Goal: Information Seeking & Learning: Learn about a topic

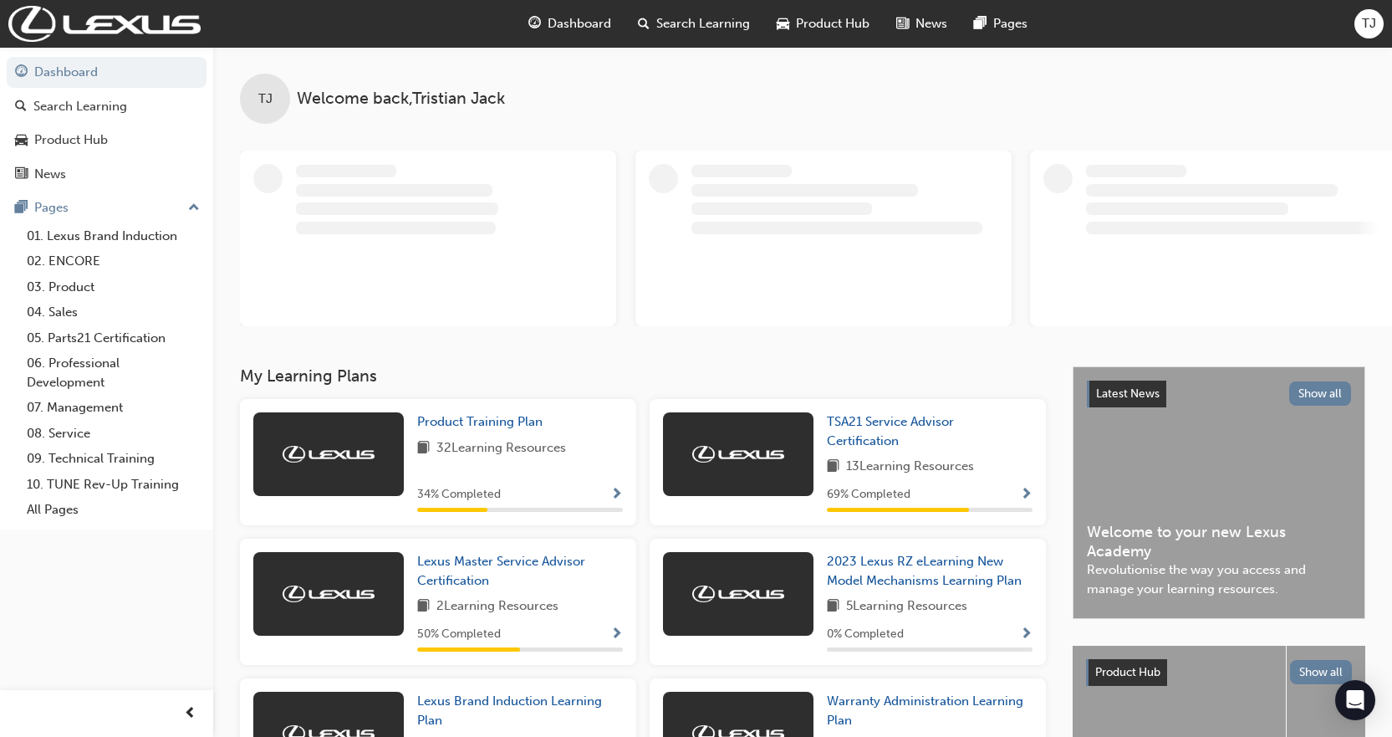
click at [811, 25] on span "Product Hub" at bounding box center [833, 23] width 74 height 19
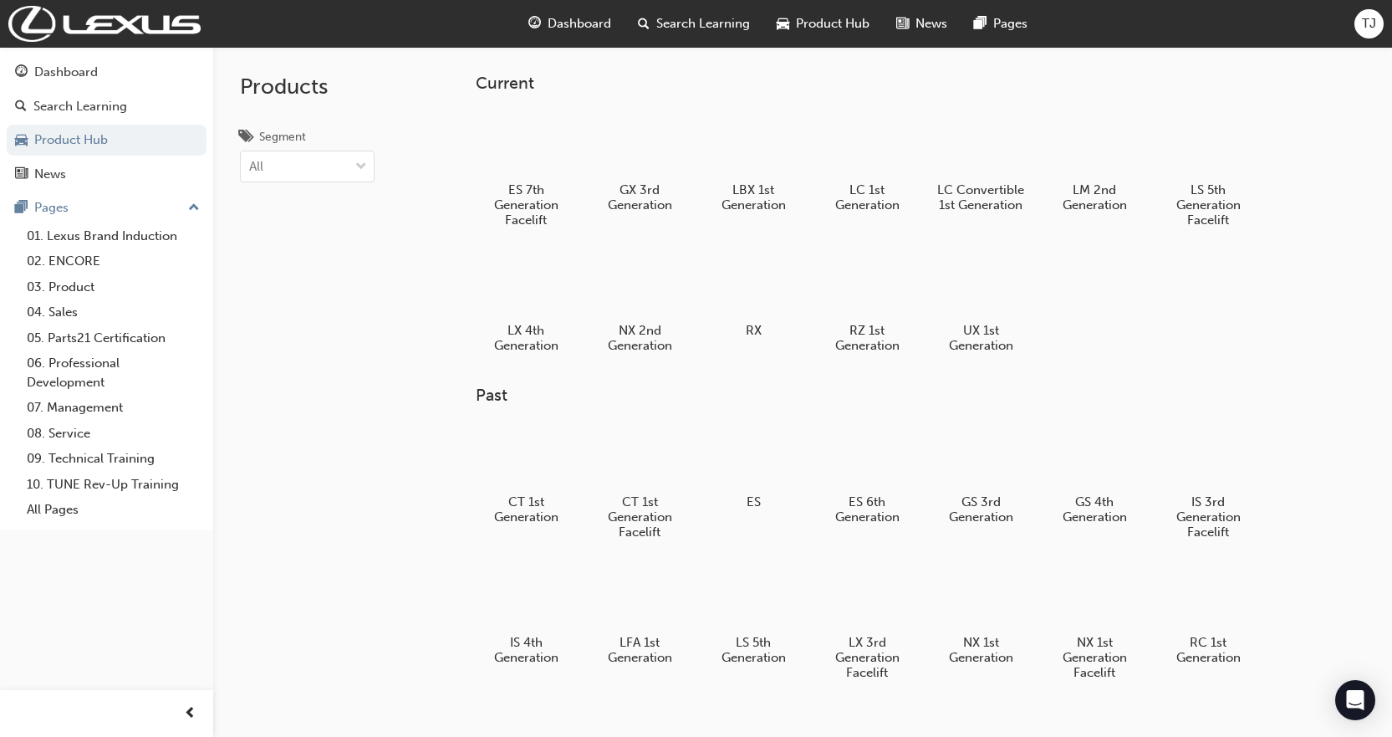
click at [811, 26] on span "Product Hub" at bounding box center [833, 23] width 74 height 19
click at [825, 23] on span "Product Hub" at bounding box center [833, 23] width 74 height 19
click at [120, 101] on div "Search Learning" at bounding box center [80, 106] width 94 height 19
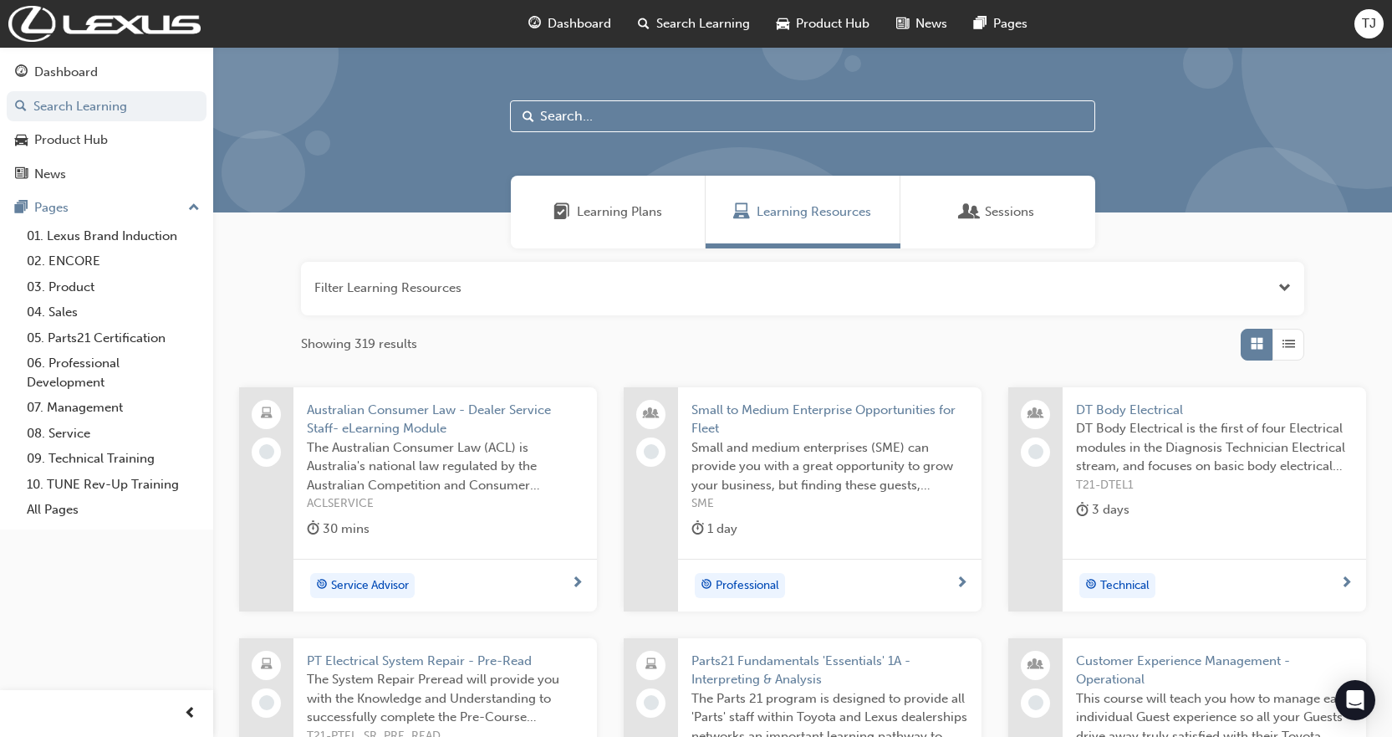
click at [633, 217] on span "Learning Plans" at bounding box center [619, 211] width 85 height 19
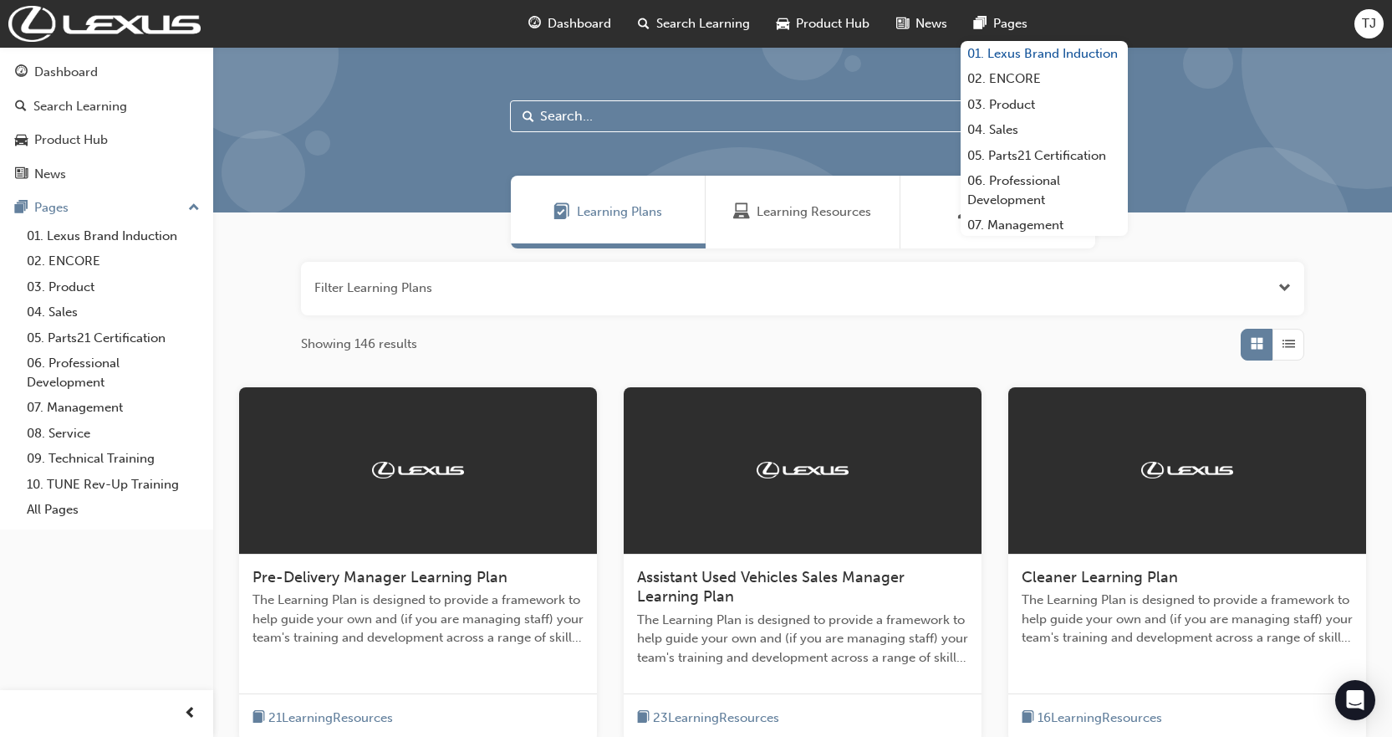
click at [1005, 57] on link "01. Lexus Brand Induction" at bounding box center [1044, 54] width 167 height 26
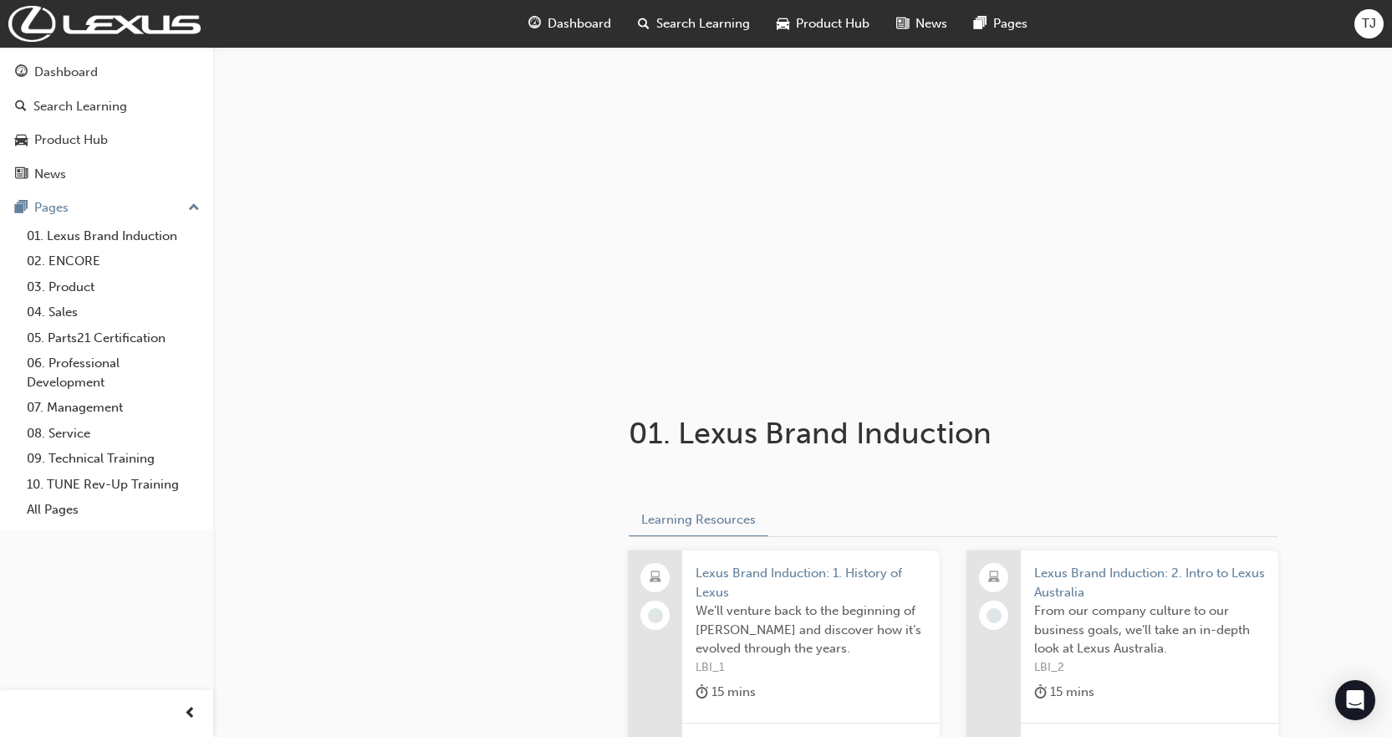
scroll to position [334, 0]
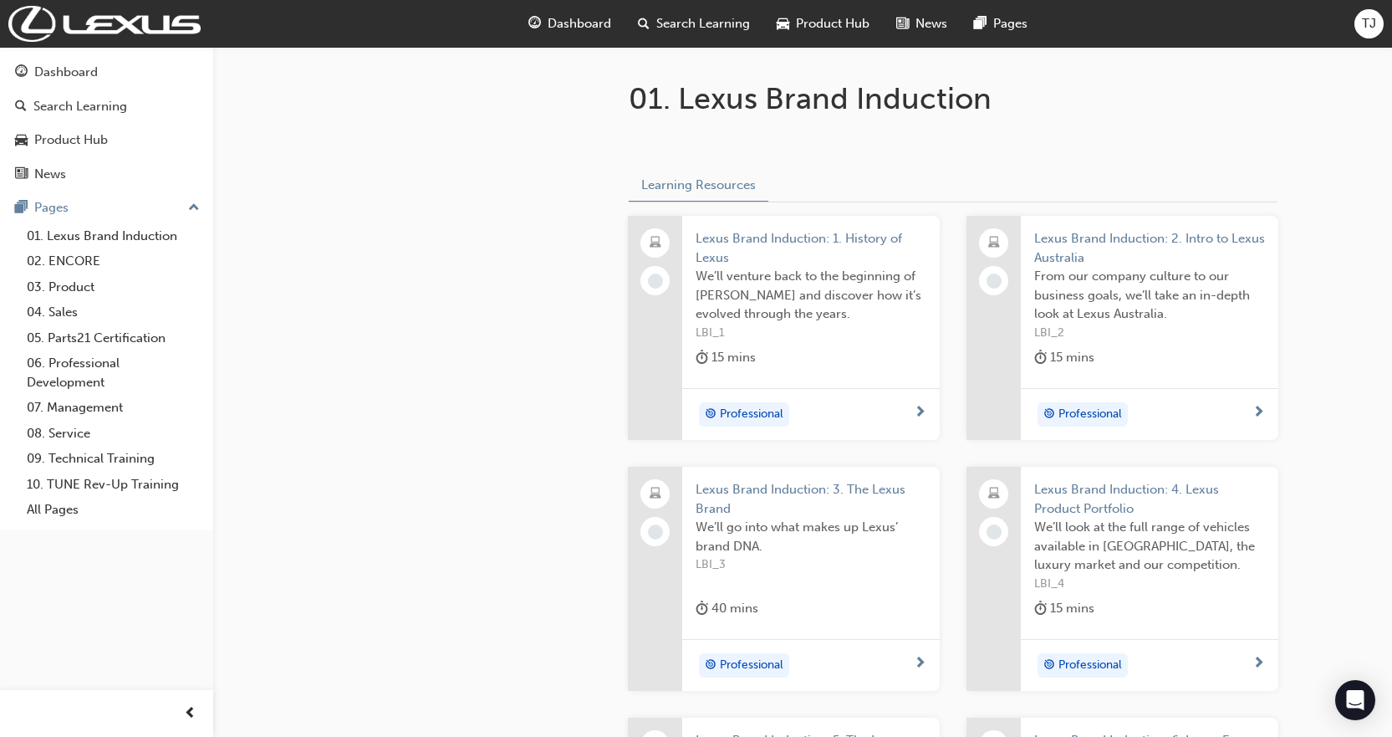
click at [888, 263] on span "Lexus Brand Induction: 1. History of Lexus" at bounding box center [811, 248] width 231 height 38
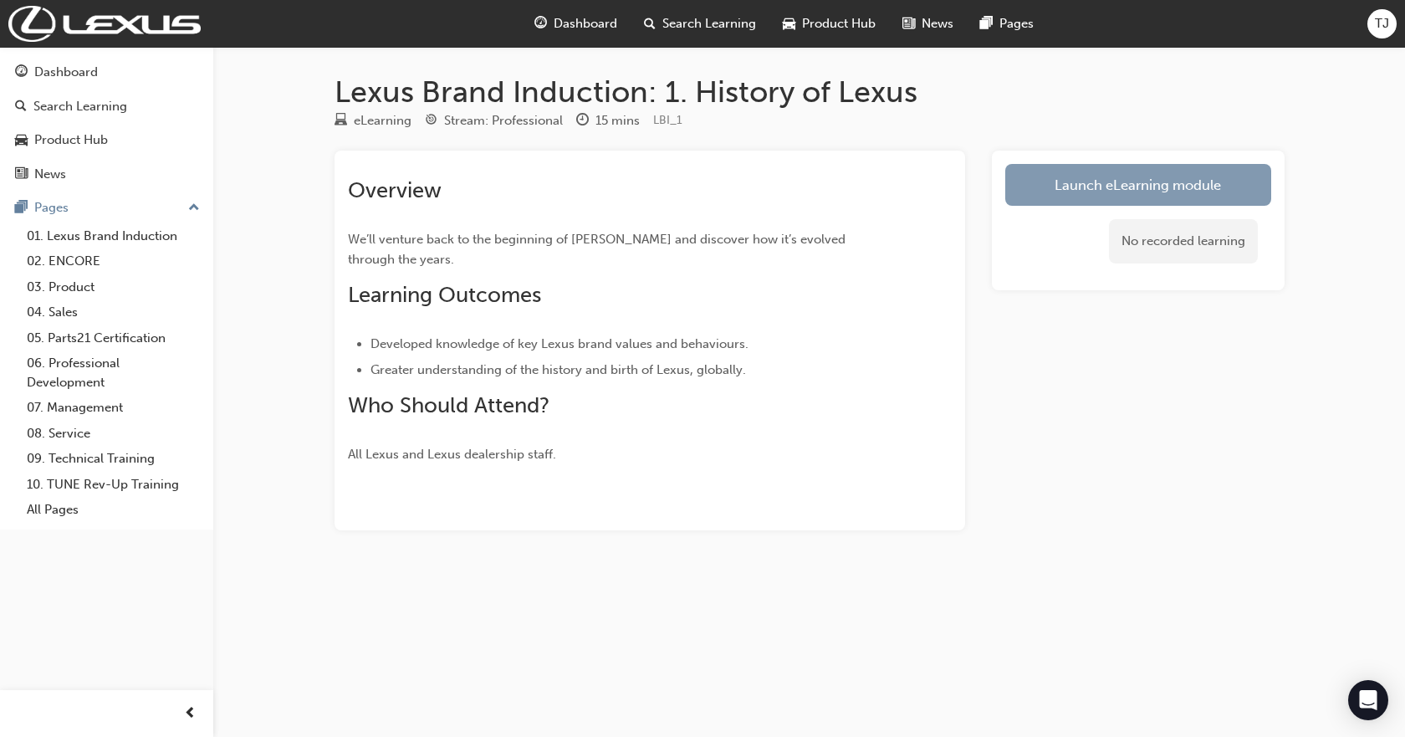
click at [1164, 186] on link "Launch eLearning module" at bounding box center [1138, 185] width 266 height 42
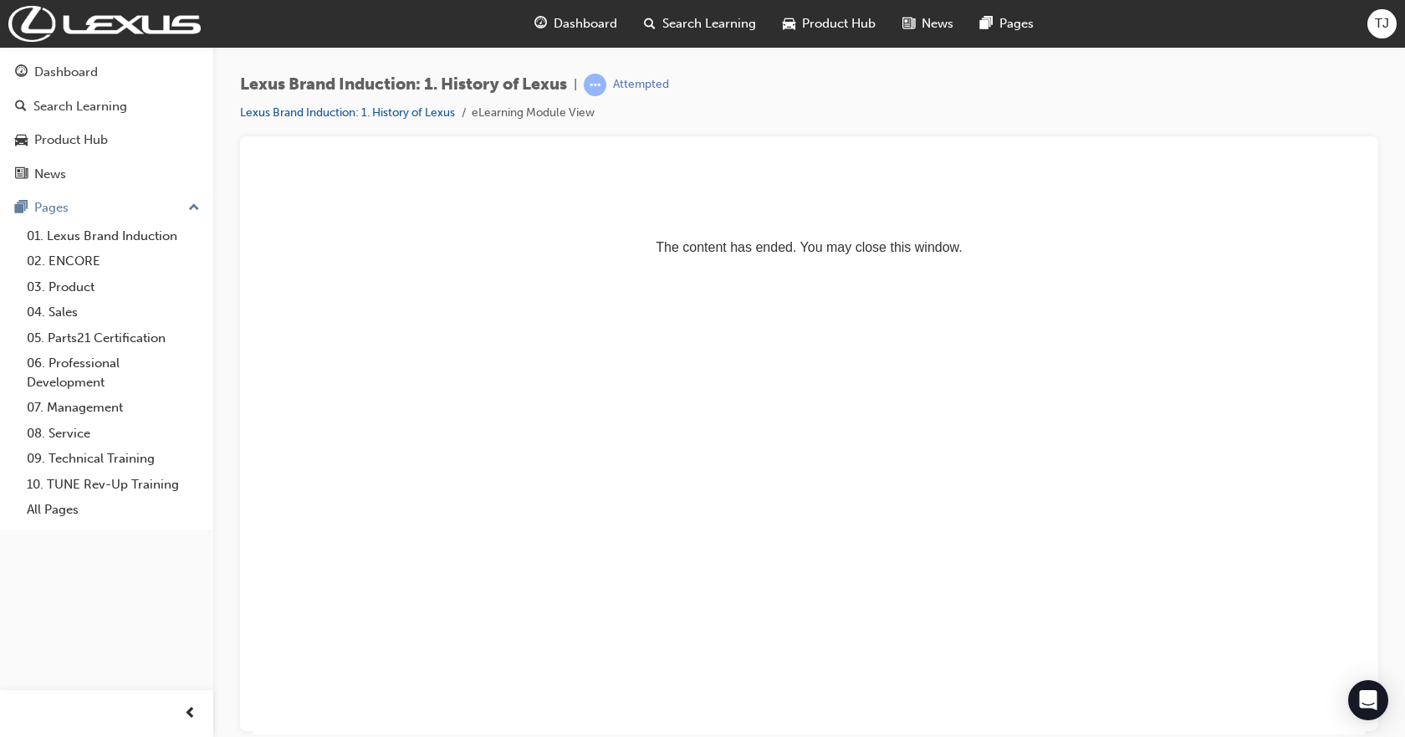
click at [733, 214] on p "The content has ended. You may close this window." at bounding box center [809, 216] width 1098 height 75
click at [156, 227] on link "01. Lexus Brand Induction" at bounding box center [113, 236] width 186 height 26
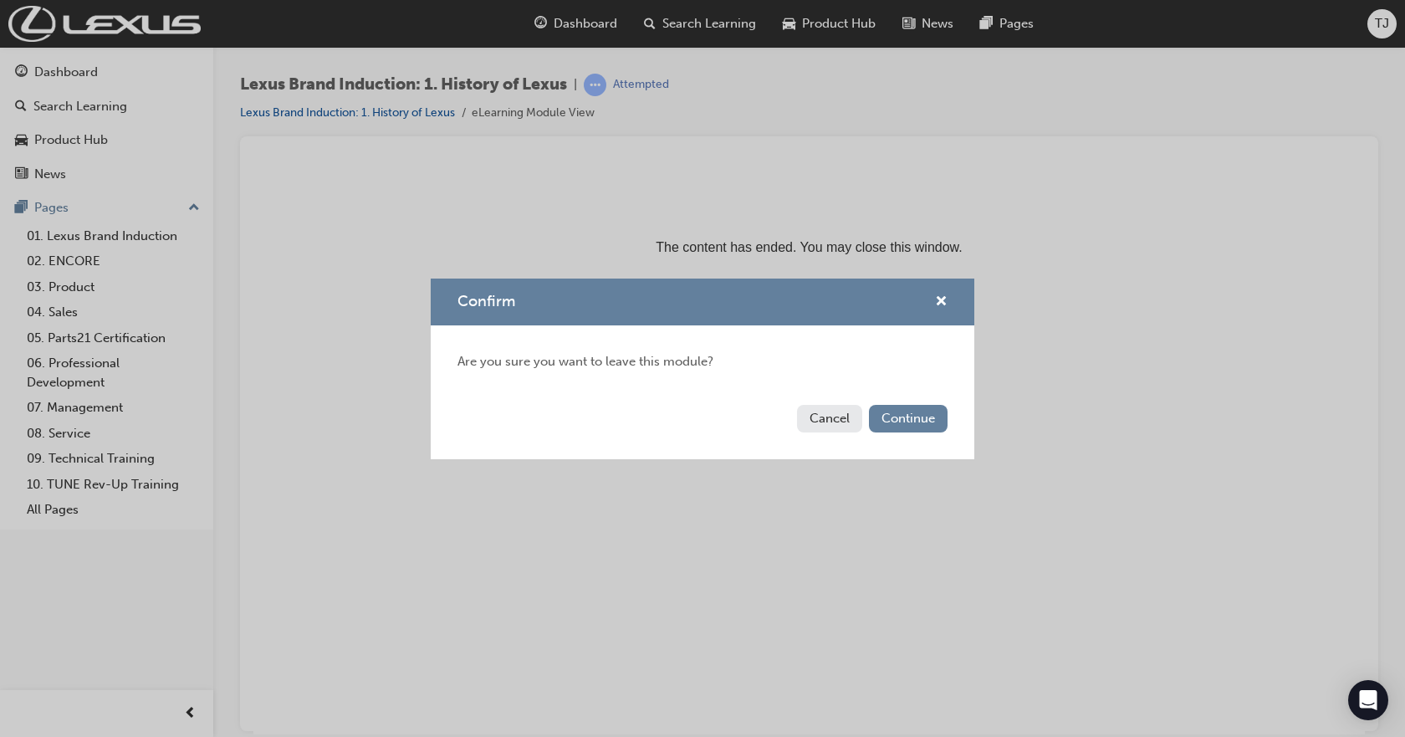
click at [832, 421] on button "Cancel" at bounding box center [829, 419] width 65 height 28
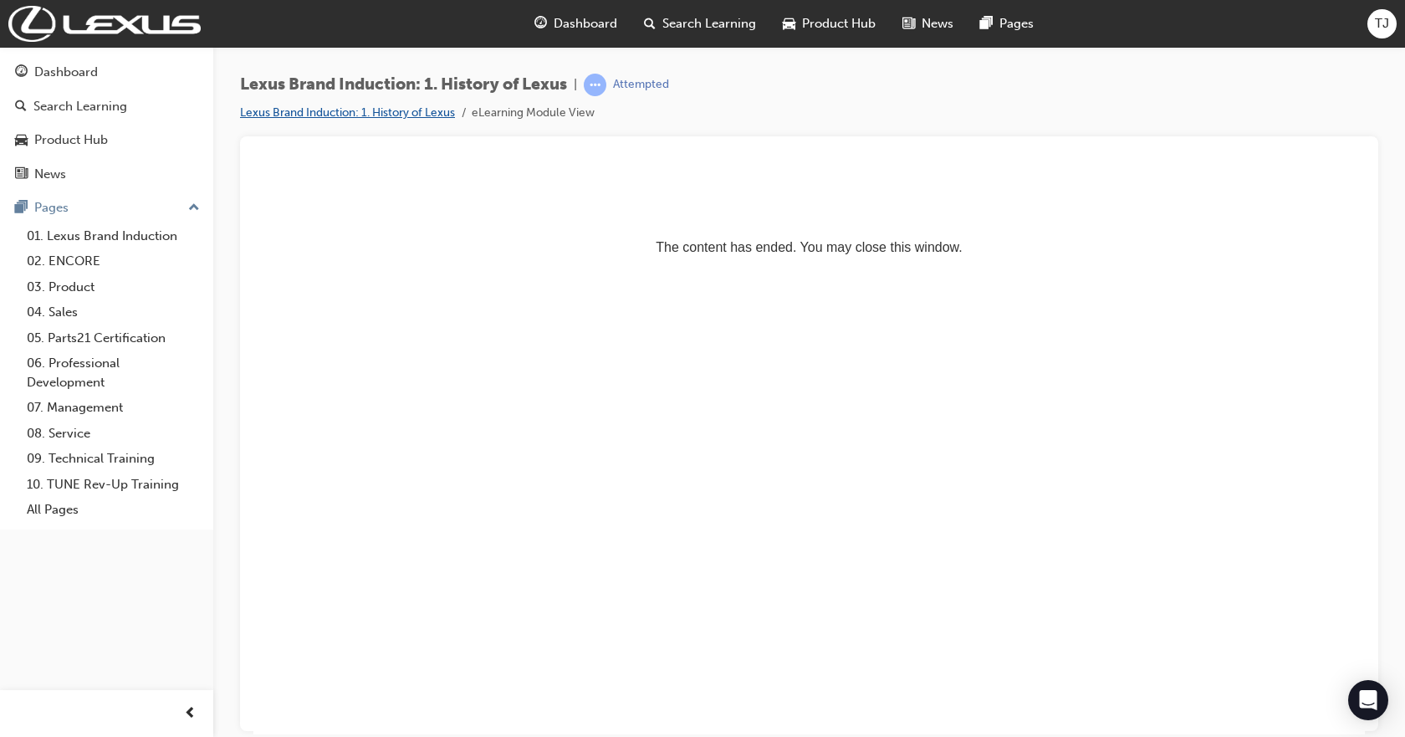
click at [419, 110] on link "Lexus Brand Induction: 1. History of Lexus" at bounding box center [347, 112] width 215 height 14
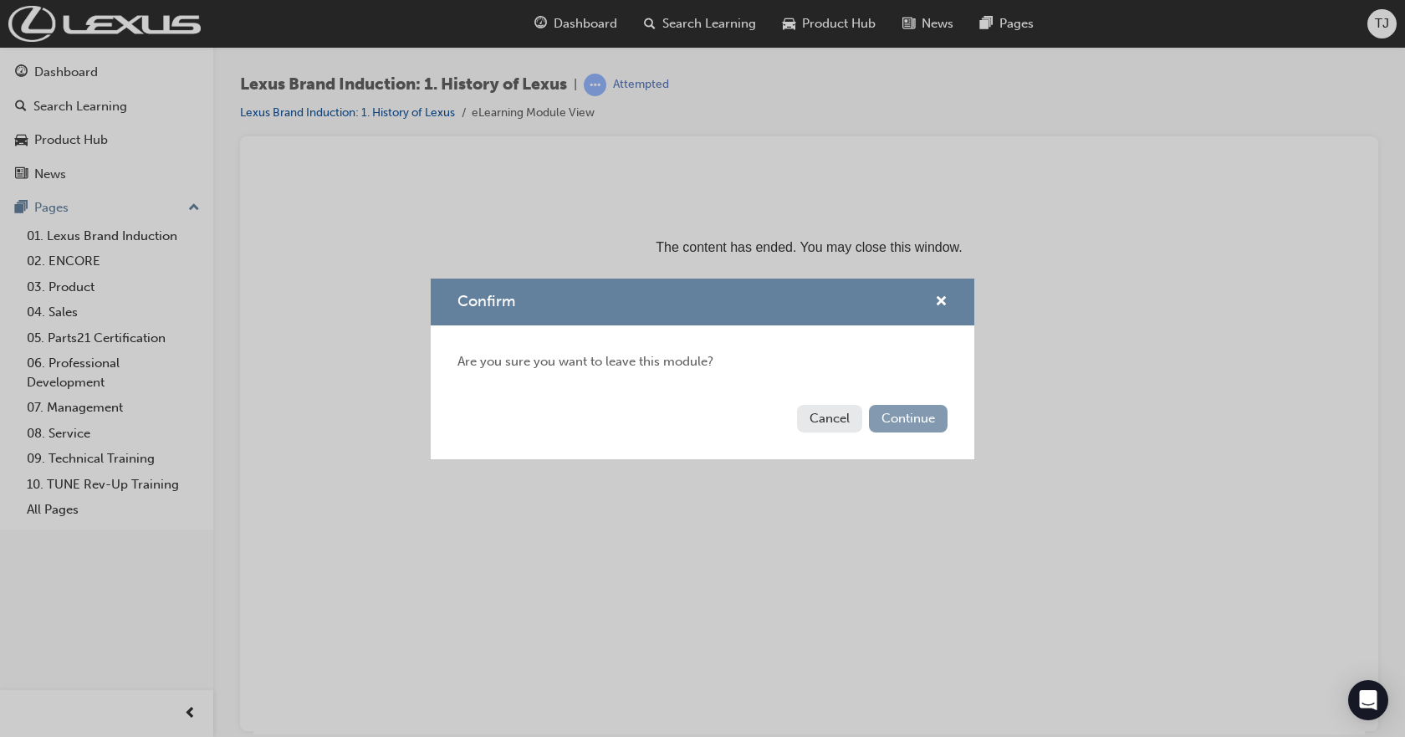
click at [889, 419] on button "Continue" at bounding box center [908, 419] width 79 height 28
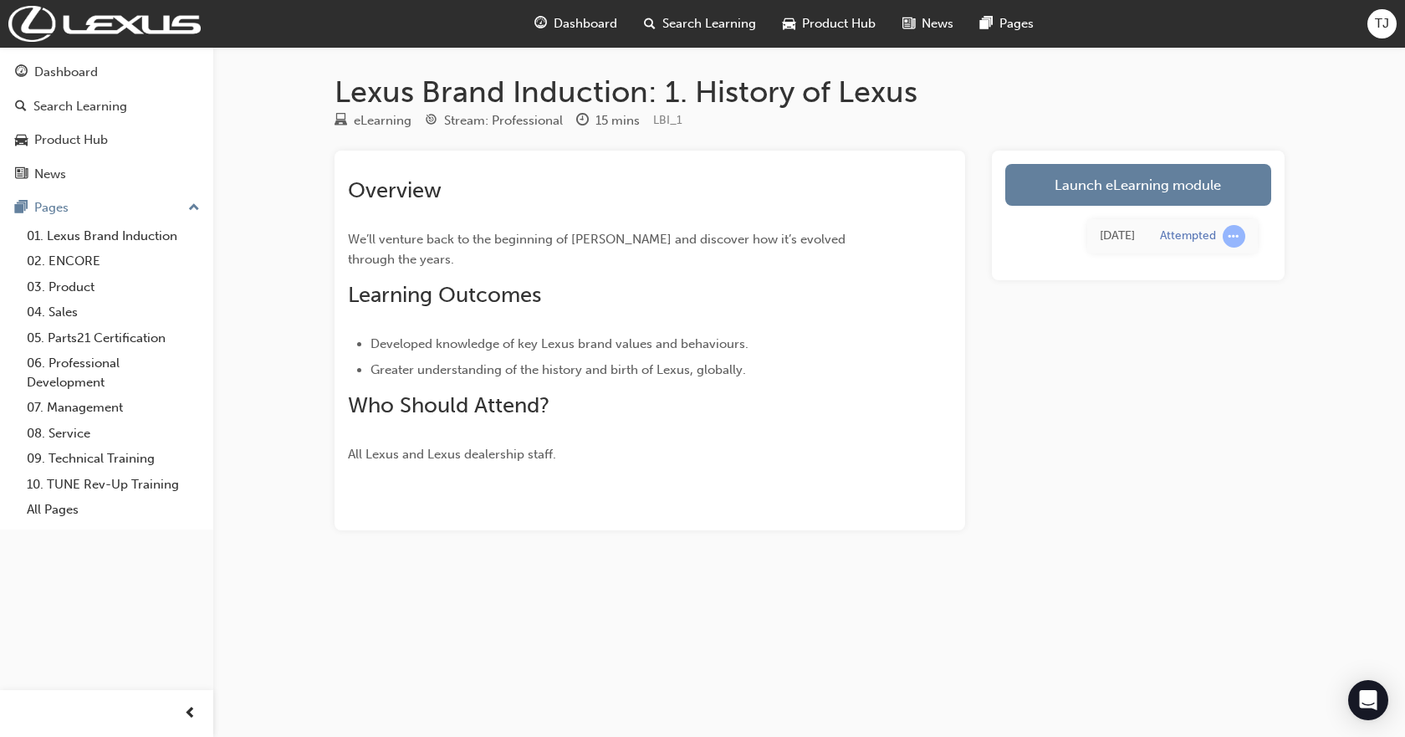
drag, startPoint x: 1192, startPoint y: 201, endPoint x: 1177, endPoint y: 283, distance: 84.1
click at [1191, 201] on link "Launch eLearning module" at bounding box center [1138, 185] width 266 height 42
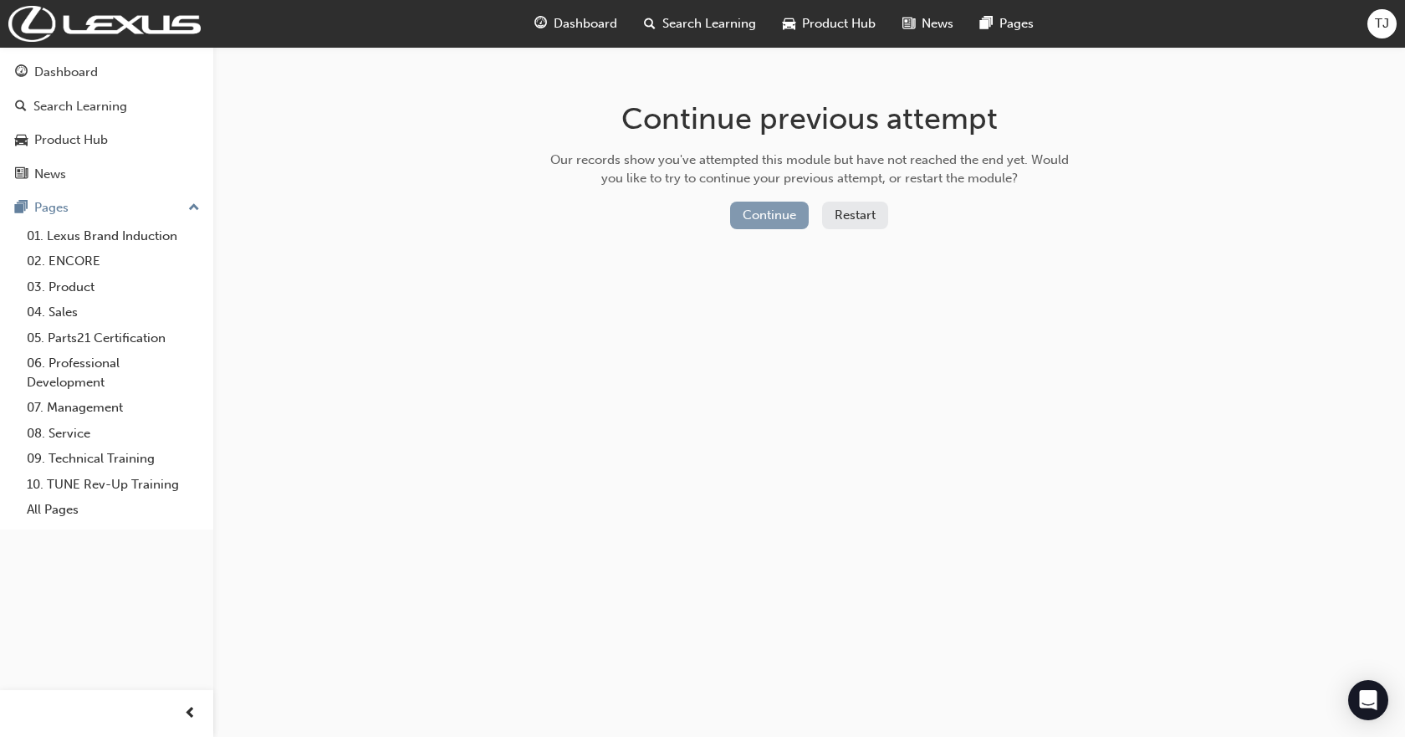
click at [784, 217] on button "Continue" at bounding box center [769, 216] width 79 height 28
